Goal: Information Seeking & Learning: Learn about a topic

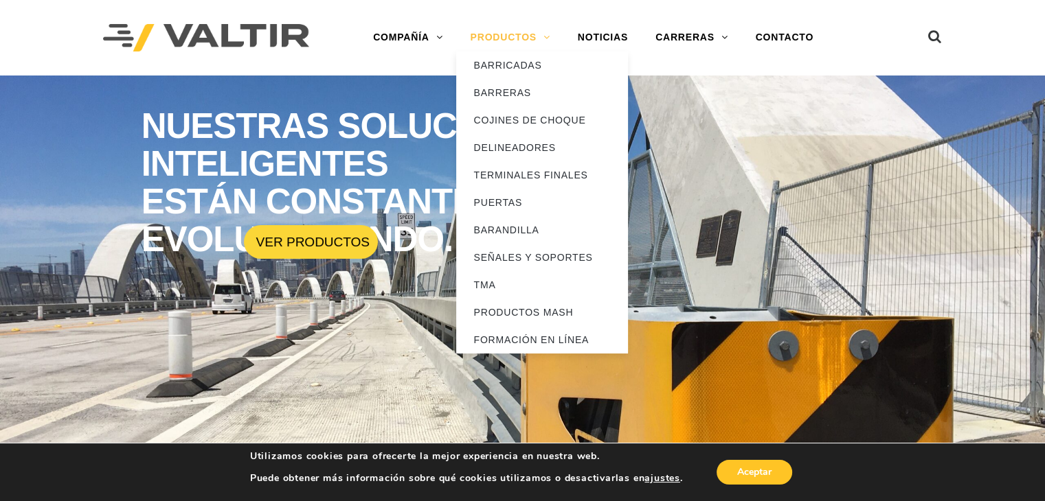
click at [525, 29] on link "PRODUCTOS" at bounding box center [509, 37] width 107 height 27
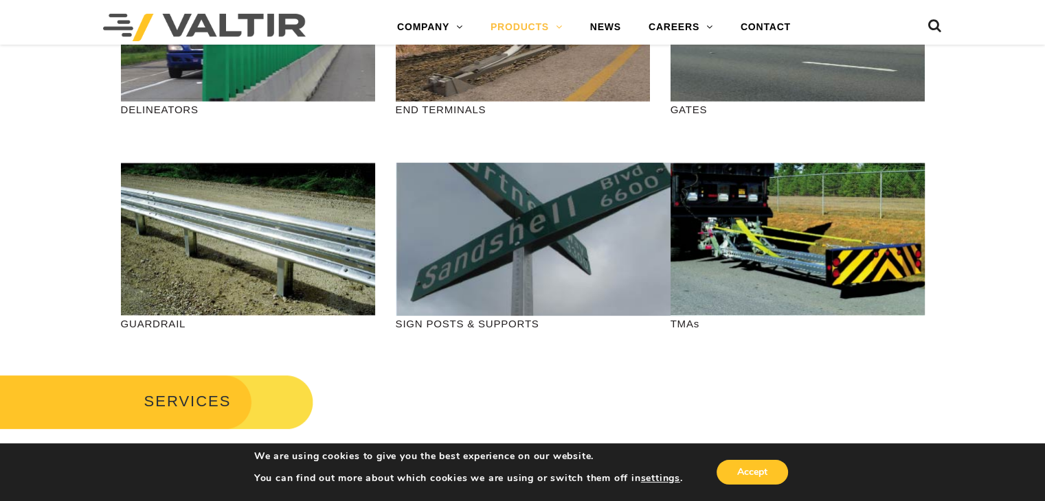
scroll to position [433, 0]
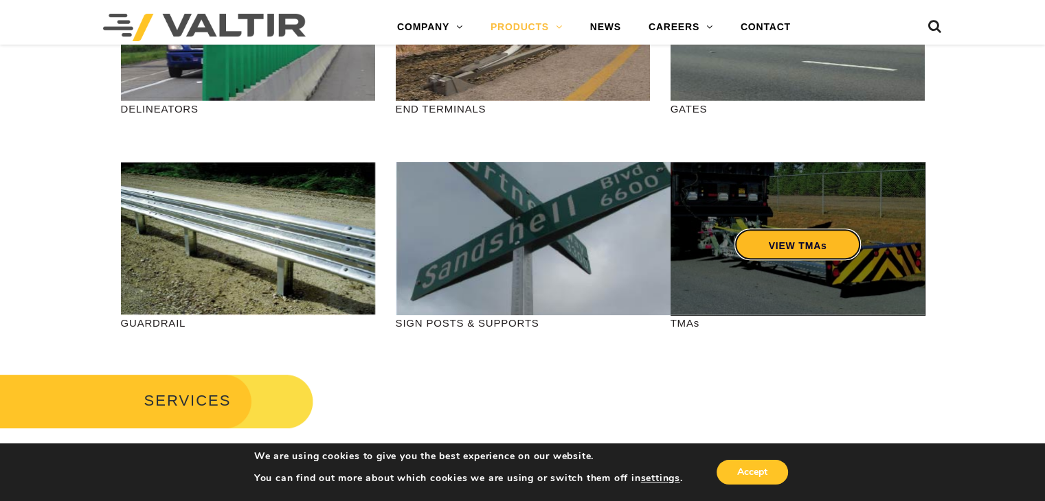
click at [764, 247] on link "VIEW TMAs" at bounding box center [796, 245] width 127 height 32
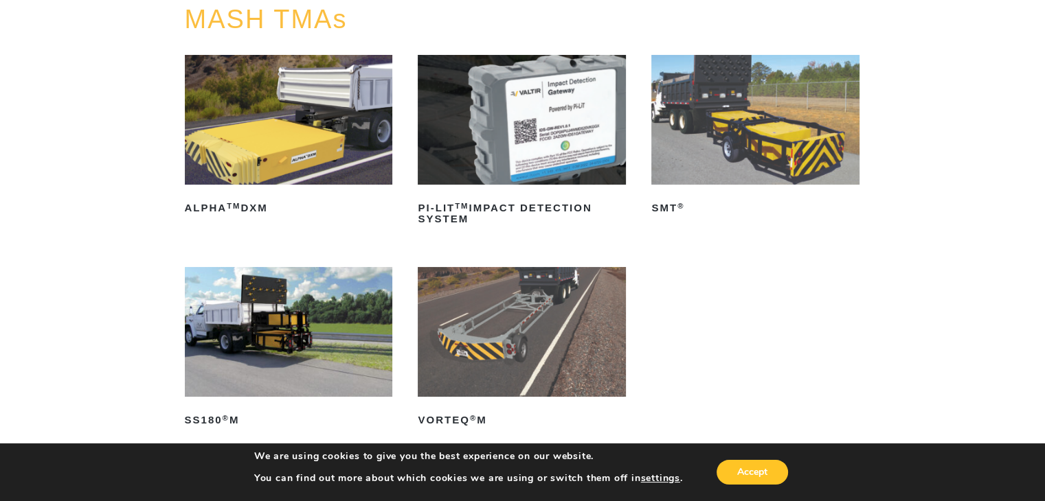
scroll to position [170, 0]
click at [736, 135] on img at bounding box center [755, 119] width 208 height 130
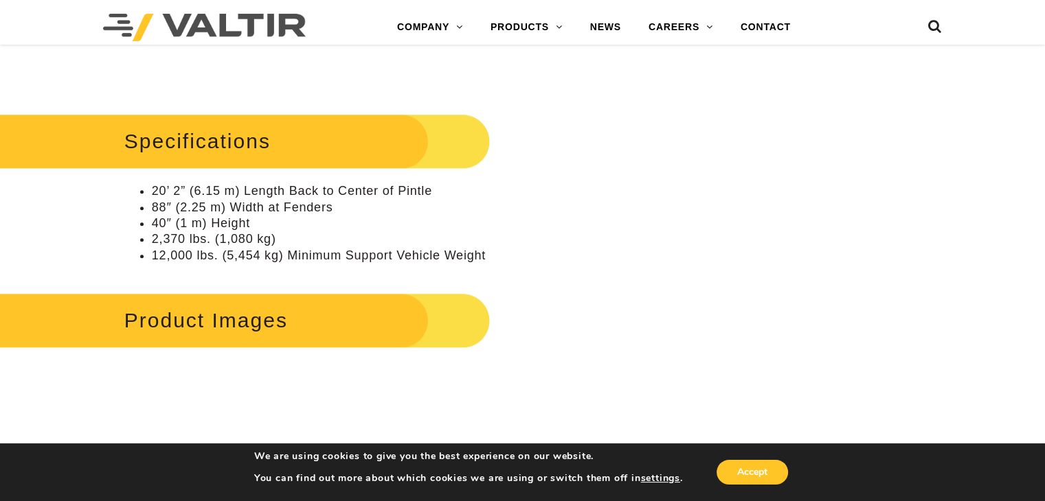
scroll to position [1380, 0]
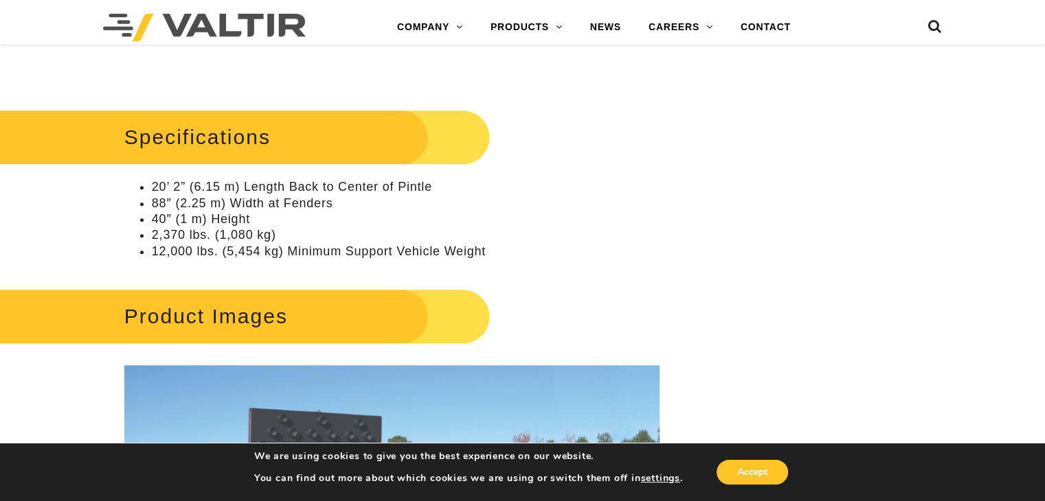
click at [242, 254] on li "12,000 lbs. (5,454 kg) Minimum Support Vehicle Weight" at bounding box center [406, 252] width 508 height 16
click at [172, 251] on li "12,000 lbs. (5,454 kg) Minimum Support Vehicle Weight" at bounding box center [406, 252] width 508 height 16
click at [258, 255] on li "12,000 lbs. (5,454 kg) Minimum Support Vehicle Weight" at bounding box center [406, 252] width 508 height 16
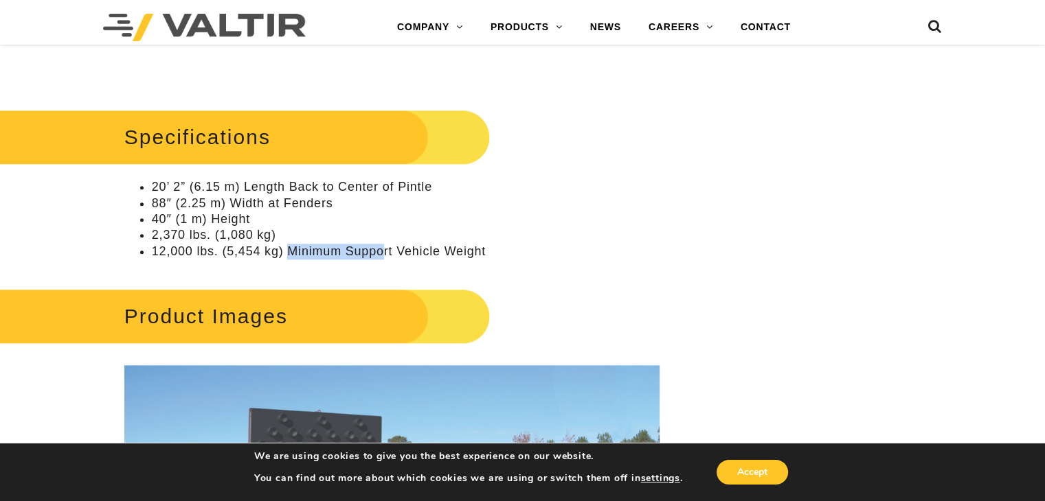
drag, startPoint x: 292, startPoint y: 251, endPoint x: 385, endPoint y: 244, distance: 93.0
click at [385, 244] on li "12,000 lbs. (5,454 kg) Minimum Support Vehicle Weight" at bounding box center [406, 252] width 508 height 16
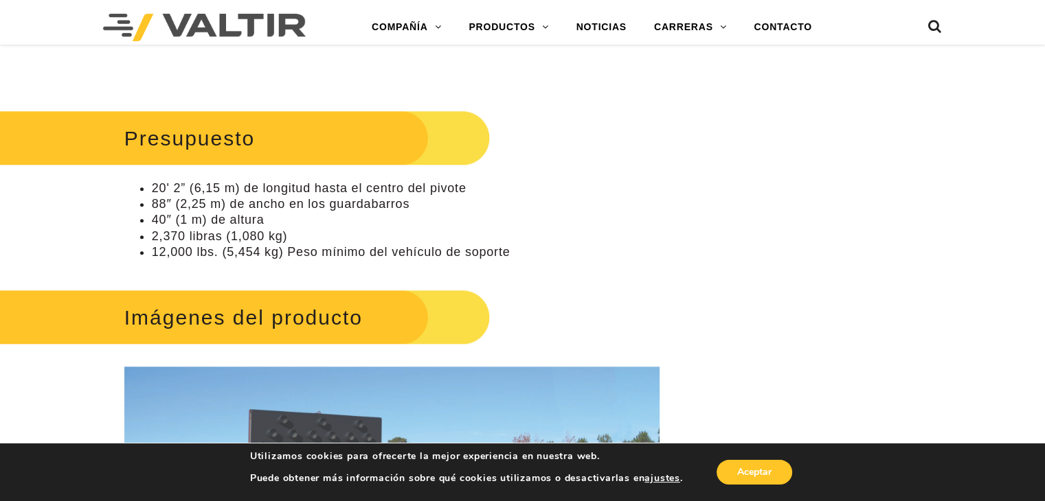
click at [685, 178] on div "**********" at bounding box center [391, 506] width 609 height 3629
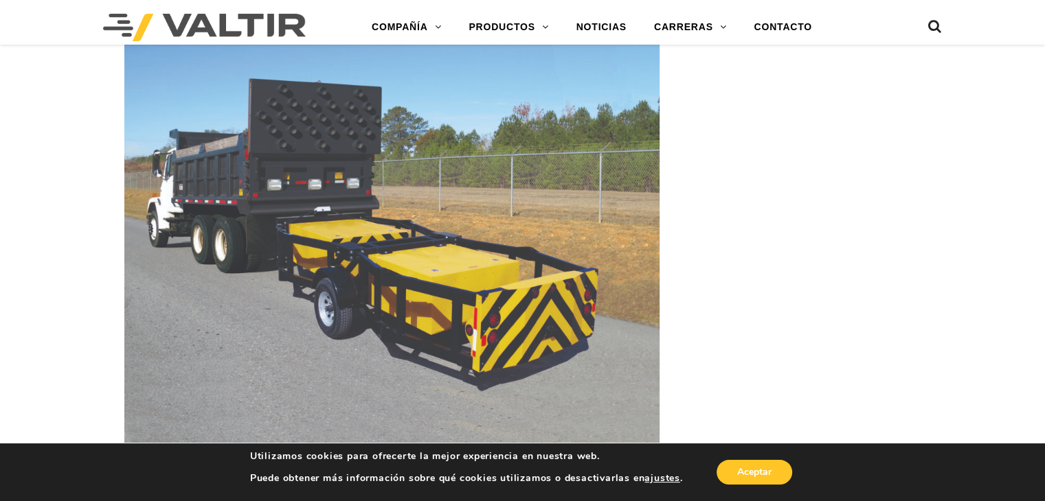
scroll to position [1777, 0]
